Goal: Information Seeking & Learning: Learn about a topic

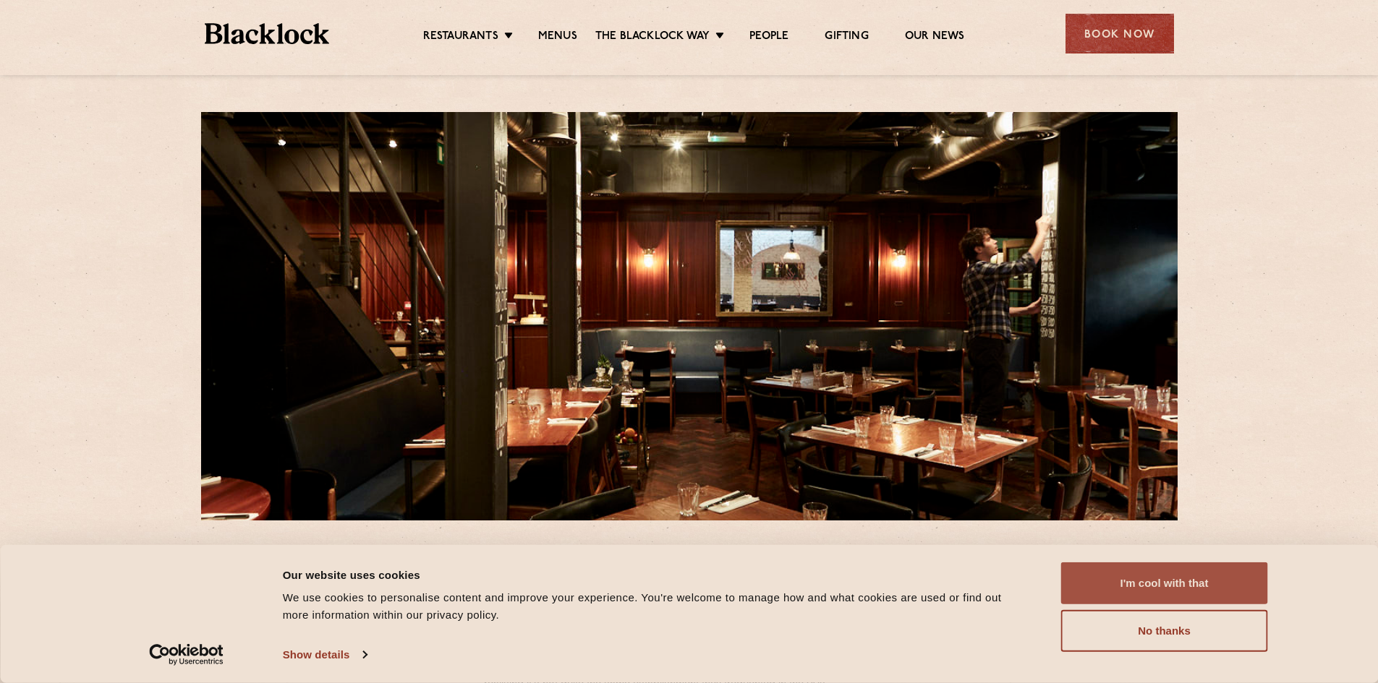
click at [1152, 584] on button "I'm cool with that" at bounding box center [1164, 584] width 207 height 42
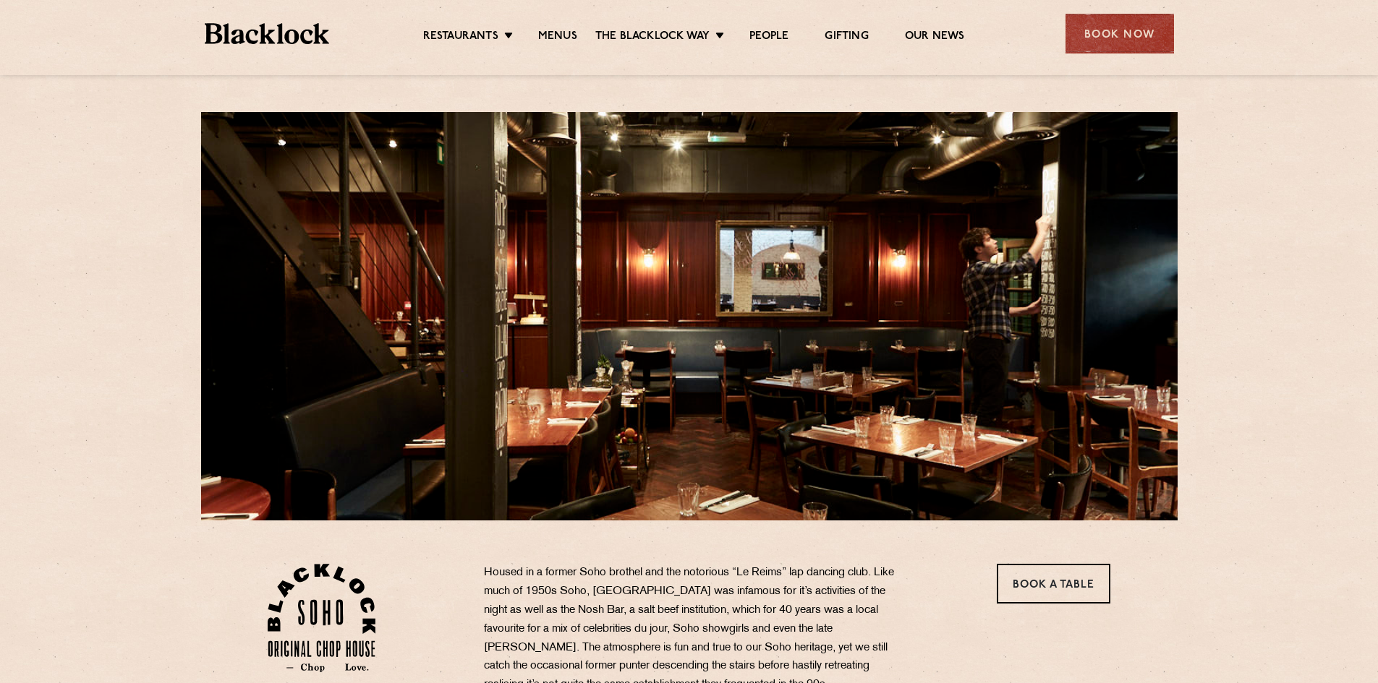
click at [566, 23] on ul "Restaurants [GEOGRAPHIC_DATA] [GEOGRAPHIC_DATA] [GEOGRAPHIC_DATA] [GEOGRAPHIC_D…" at bounding box center [693, 33] width 728 height 23
click at [567, 33] on link "Menus" at bounding box center [557, 38] width 39 height 16
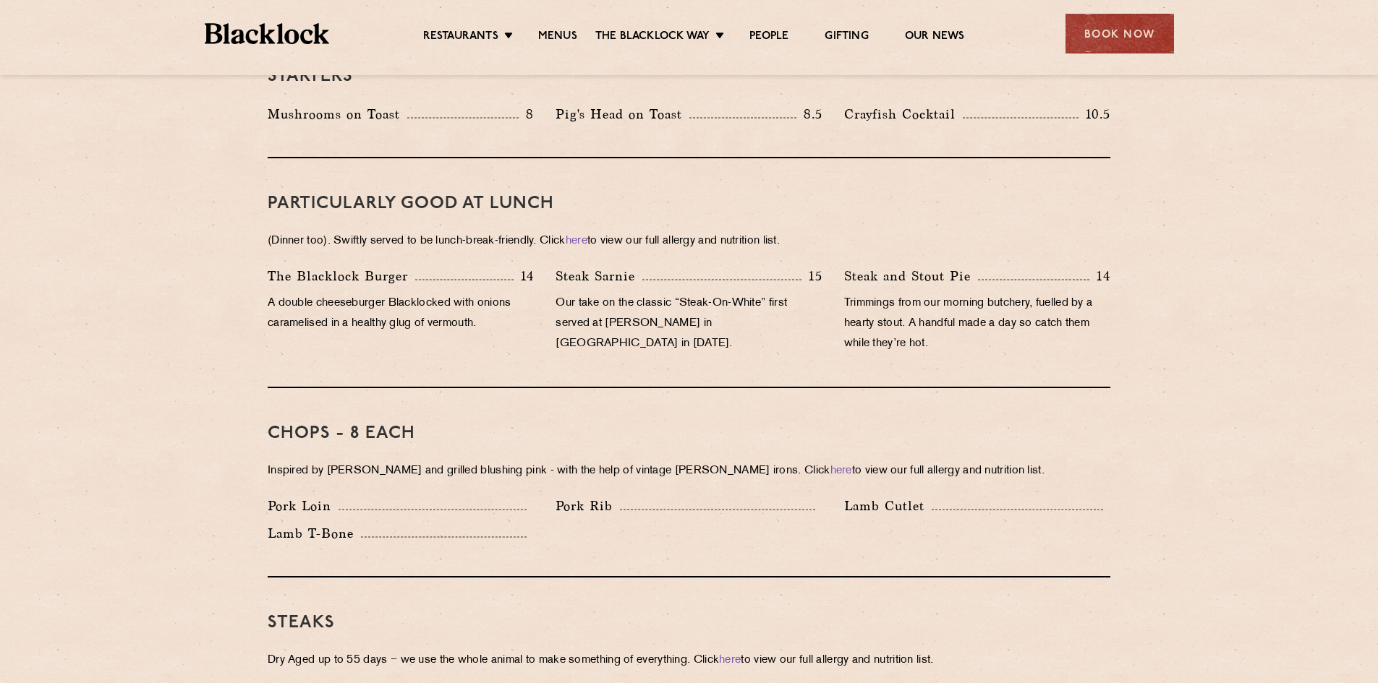
scroll to position [410, 0]
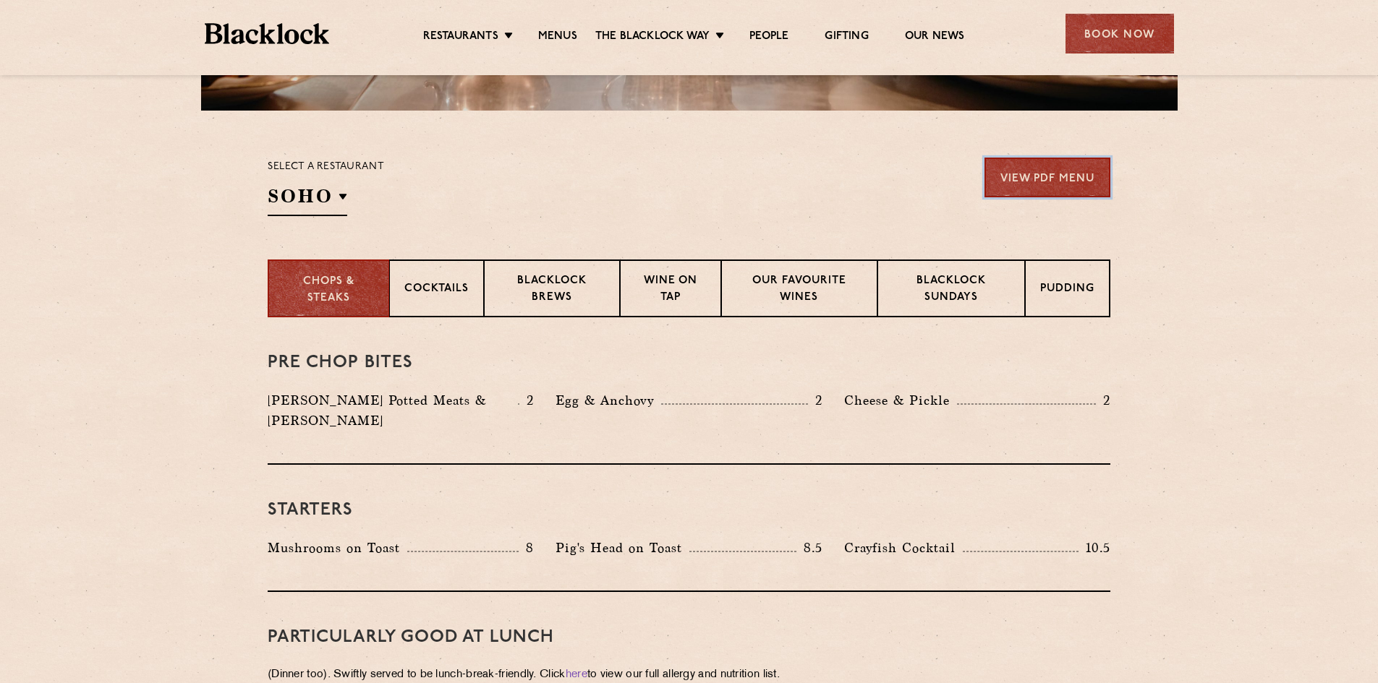
click at [1028, 177] on link "View PDF Menu" at bounding box center [1047, 178] width 126 height 40
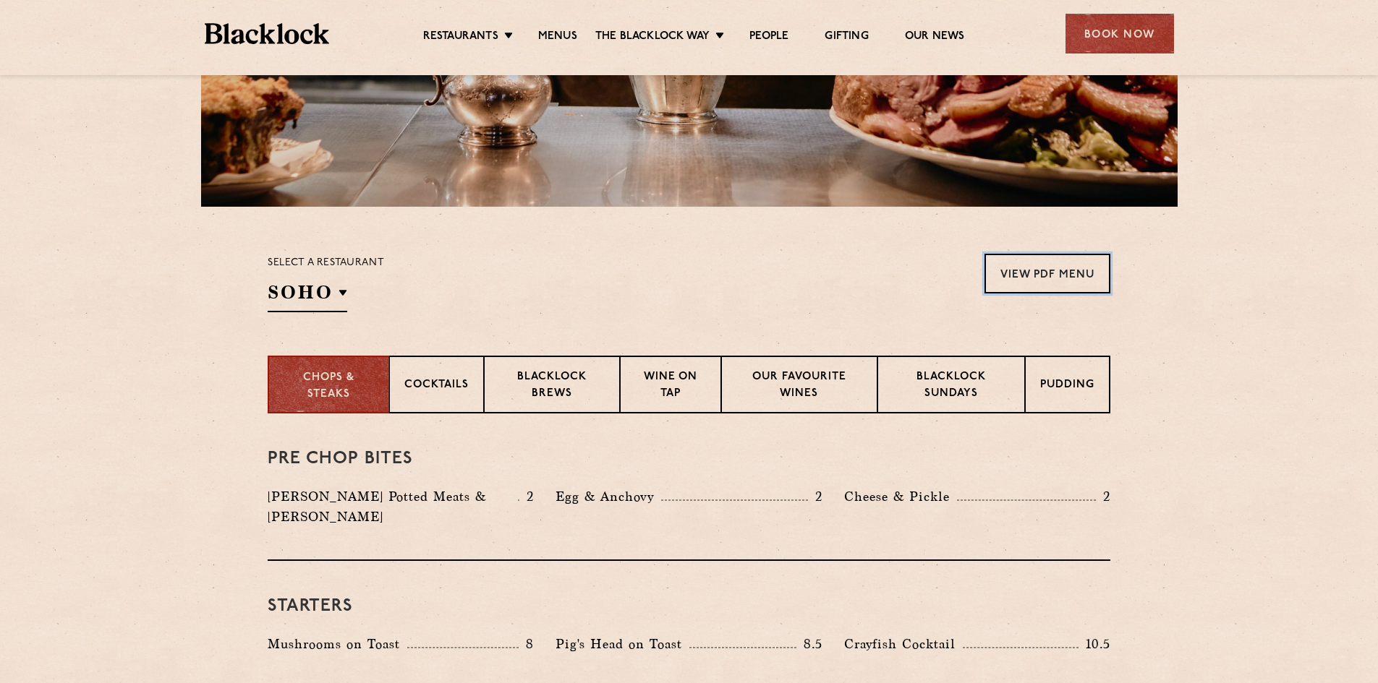
scroll to position [0, 0]
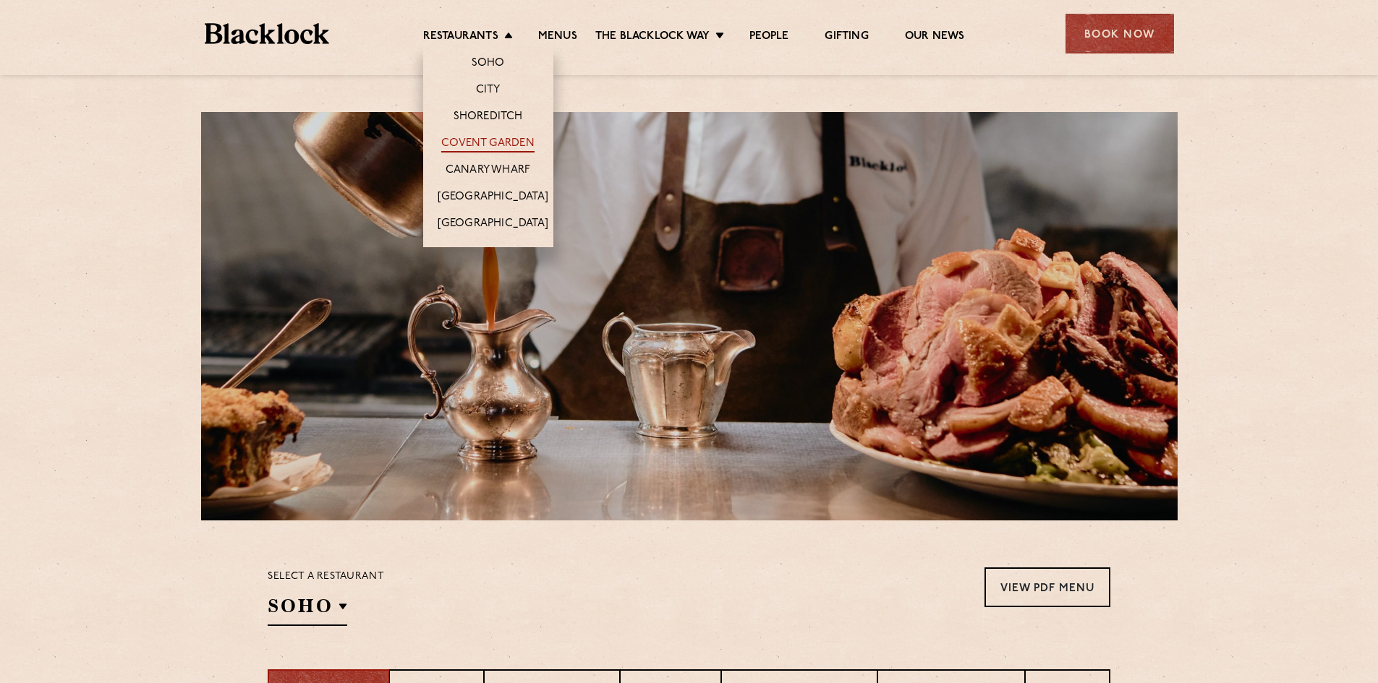
click at [487, 140] on link "Covent Garden" at bounding box center [487, 145] width 93 height 16
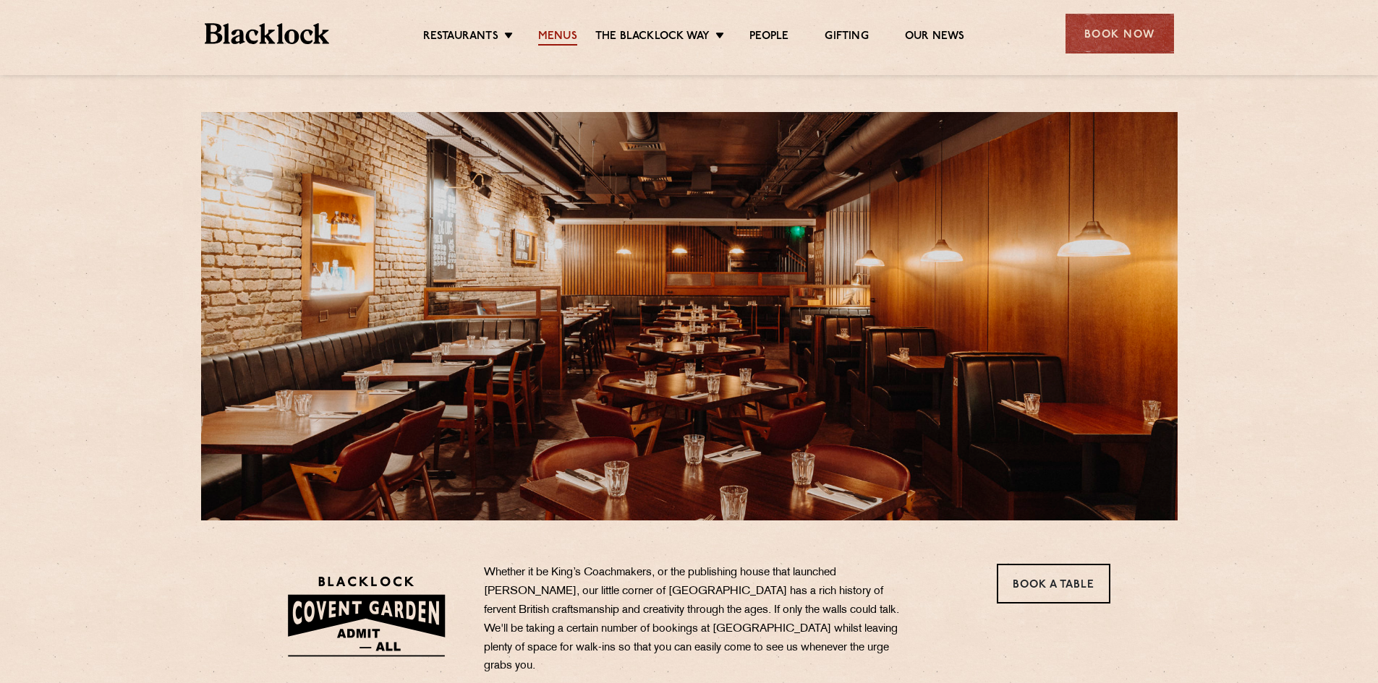
click at [565, 36] on link "Menus" at bounding box center [557, 38] width 39 height 16
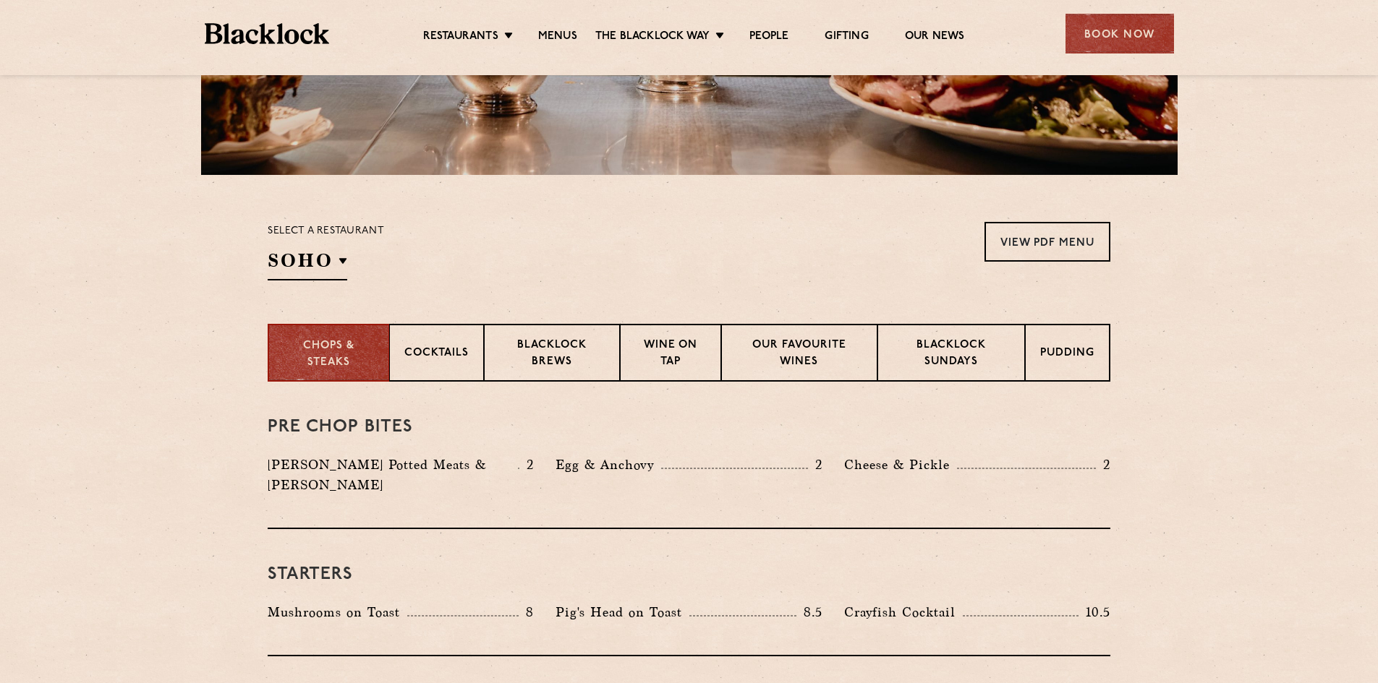
scroll to position [434, 0]
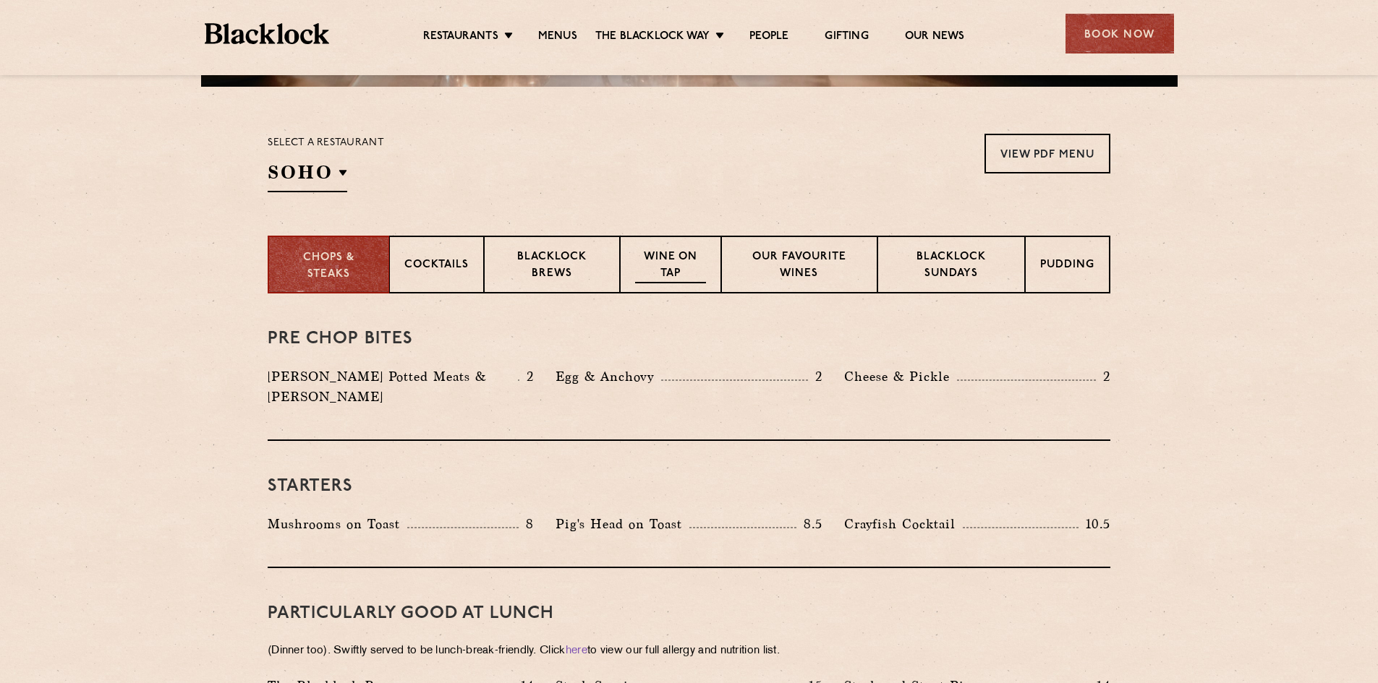
click at [657, 273] on p "Wine on Tap" at bounding box center [670, 266] width 71 height 34
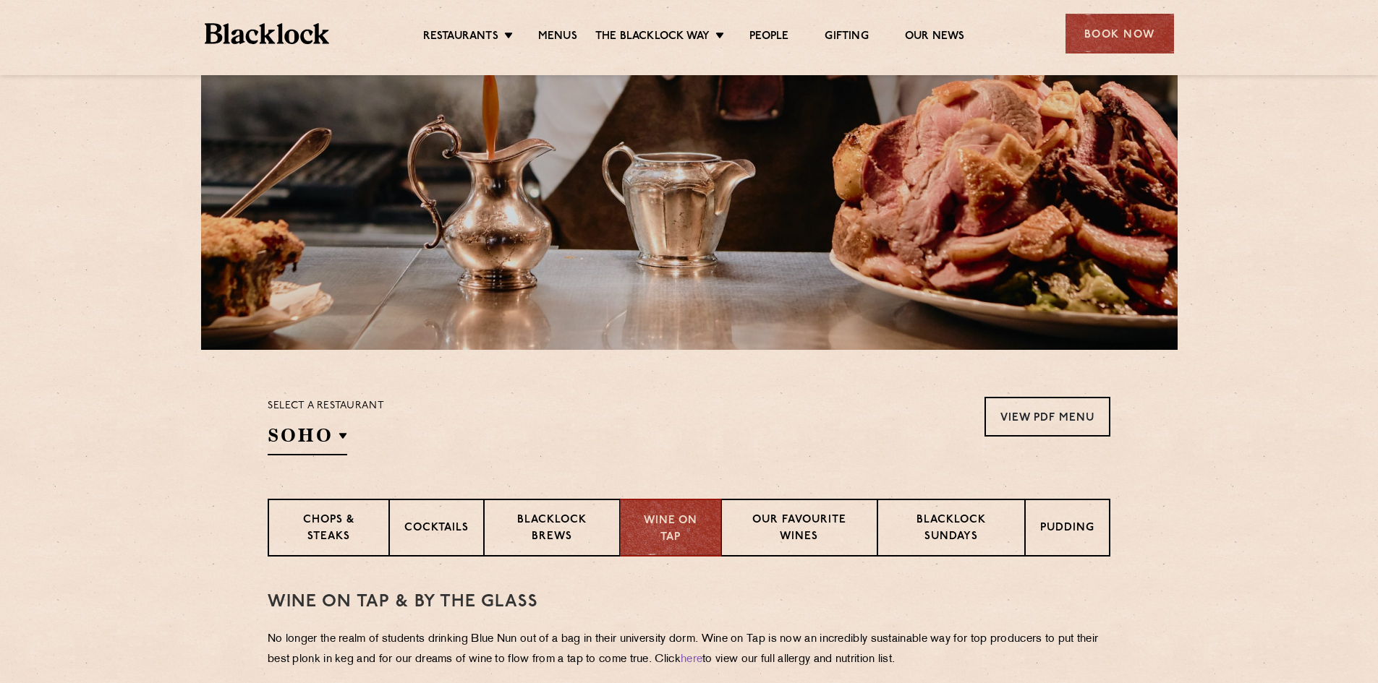
scroll to position [145, 0]
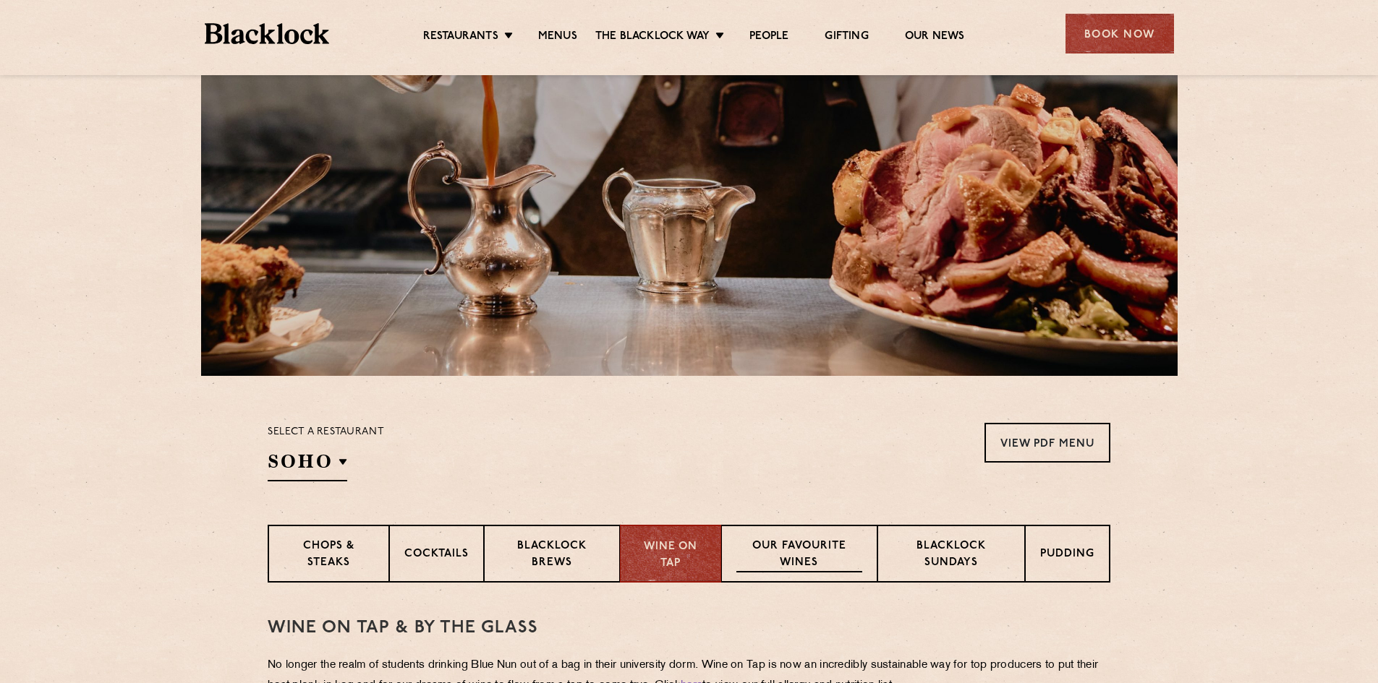
click at [797, 537] on div "Our favourite wines" at bounding box center [798, 554] width 155 height 58
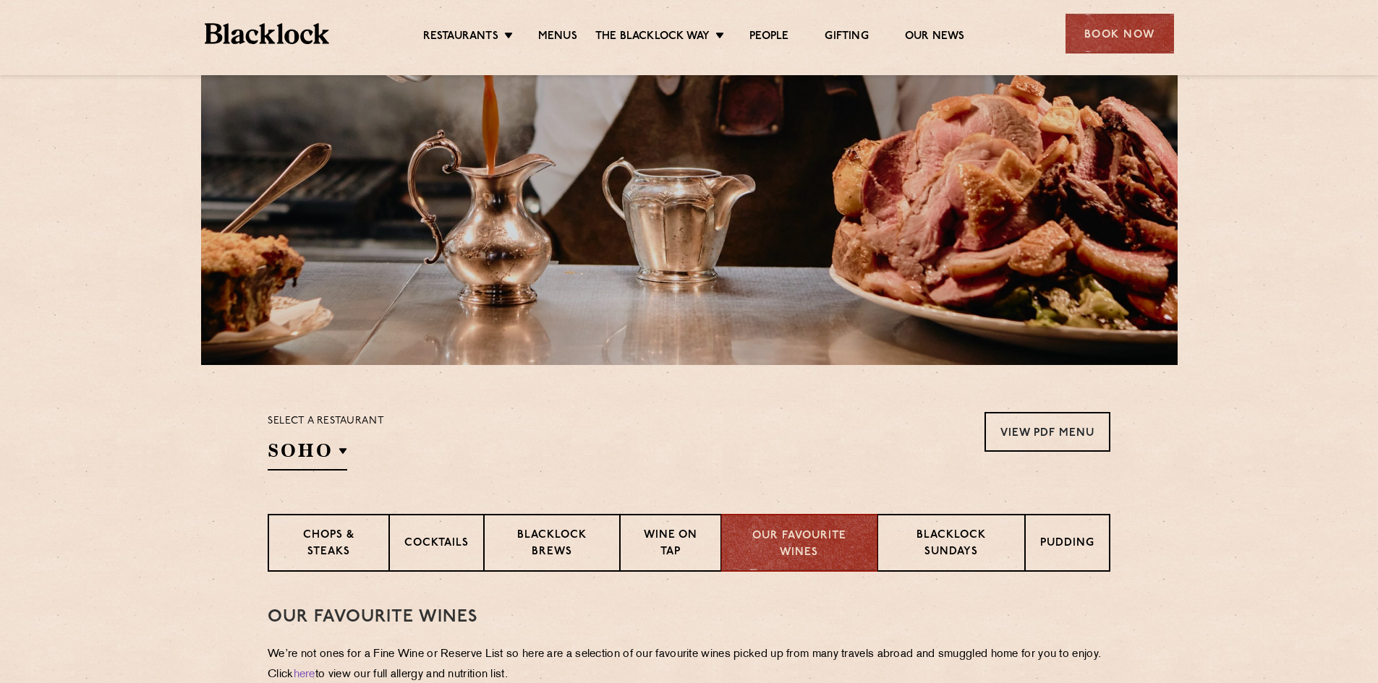
scroll to position [0, 0]
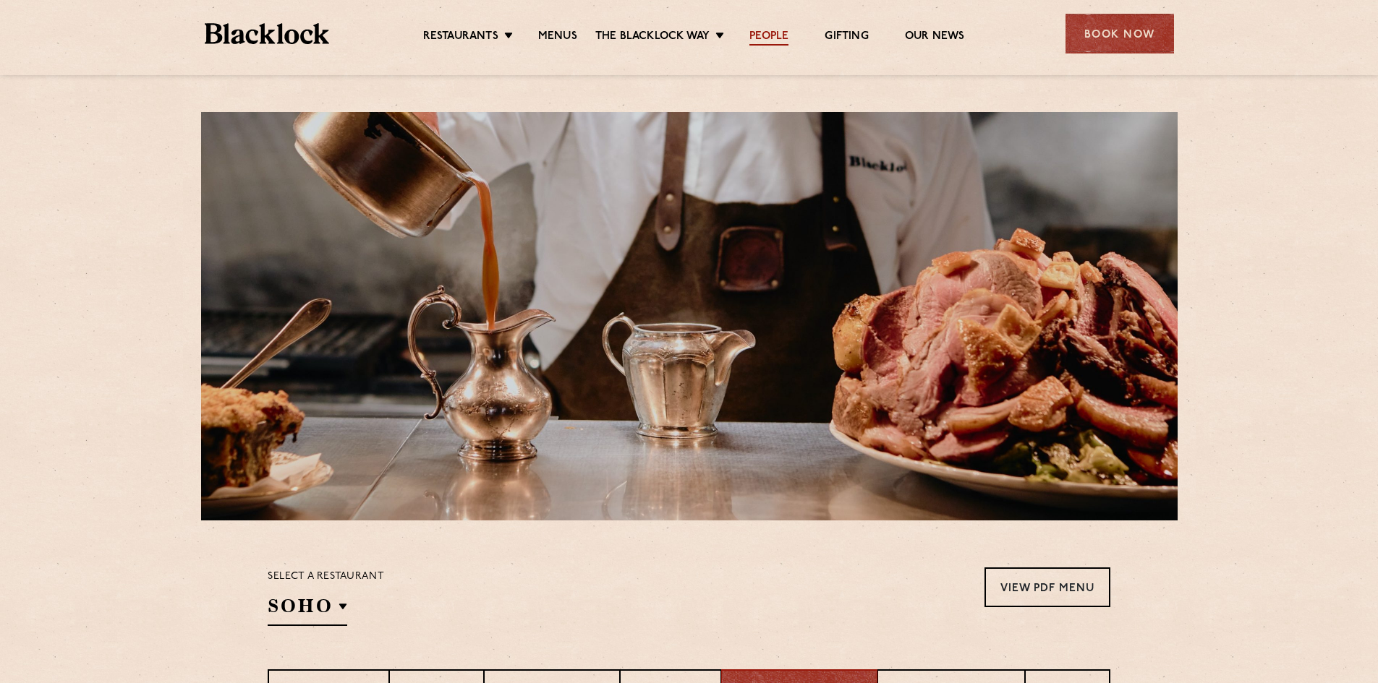
click at [760, 36] on link "People" at bounding box center [768, 38] width 39 height 16
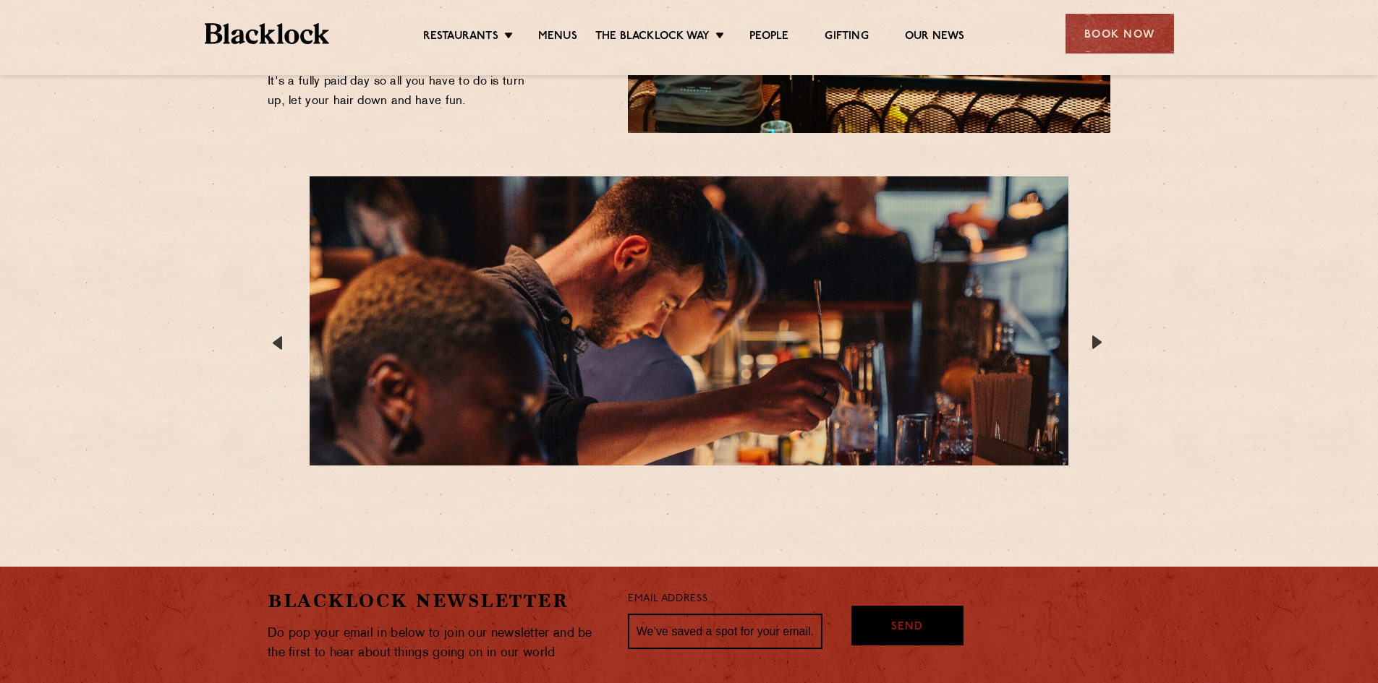
scroll to position [2652, 0]
